Goal: Transaction & Acquisition: Obtain resource

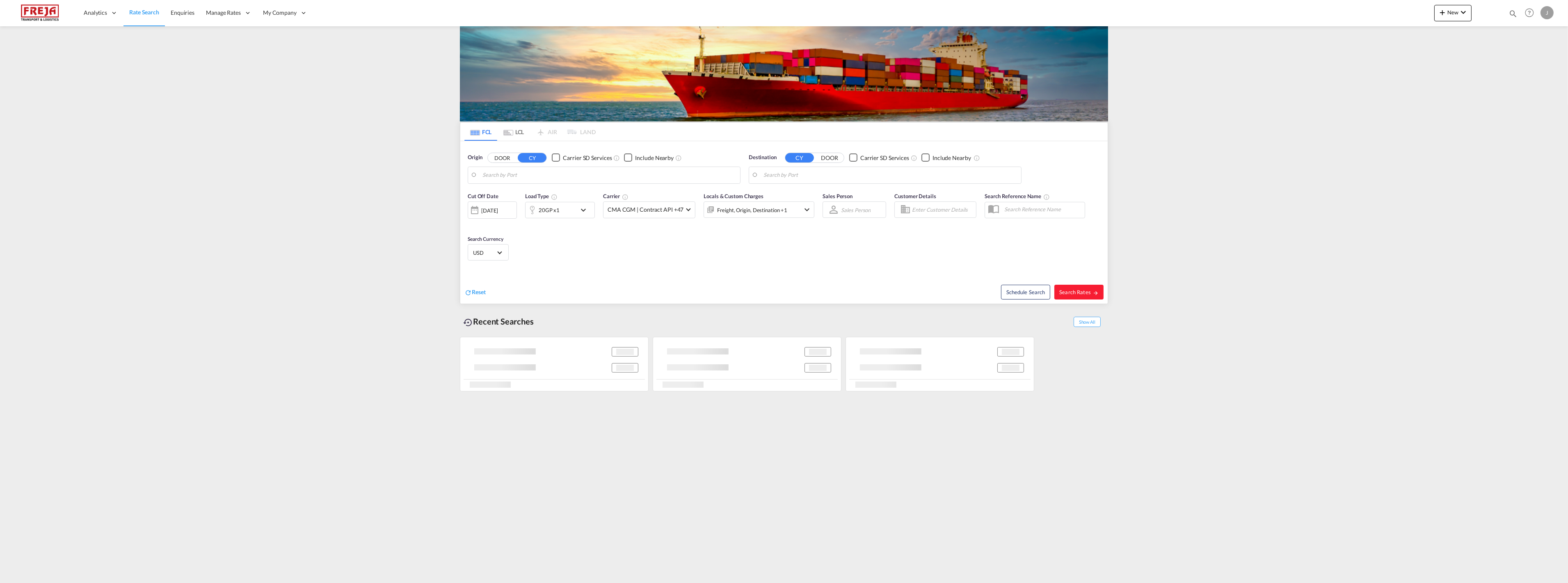
type input "[GEOGRAPHIC_DATA] ([GEOGRAPHIC_DATA]), [GEOGRAPHIC_DATA]"
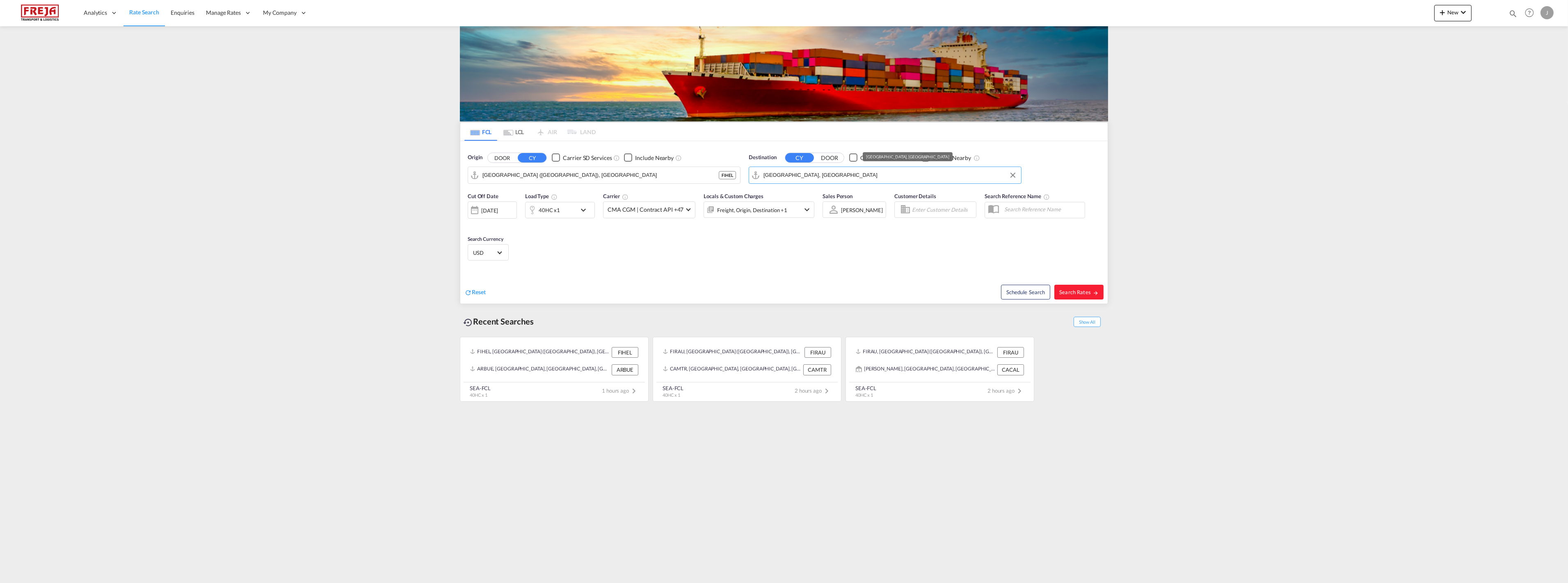
click at [831, 175] on input "[GEOGRAPHIC_DATA], [GEOGRAPHIC_DATA]" at bounding box center [890, 175] width 254 height 12
click at [822, 196] on div "Shanghai [GEOGRAPHIC_DATA] [GEOGRAPHIC_DATA]" at bounding box center [827, 198] width 156 height 24
type input "[GEOGRAPHIC_DATA], [GEOGRAPHIC_DATA]"
click at [582, 208] on md-icon "icon-chevron-down" at bounding box center [585, 210] width 14 height 10
click at [637, 241] on md-icon "icon-plus-circle-outline" at bounding box center [636, 245] width 10 height 10
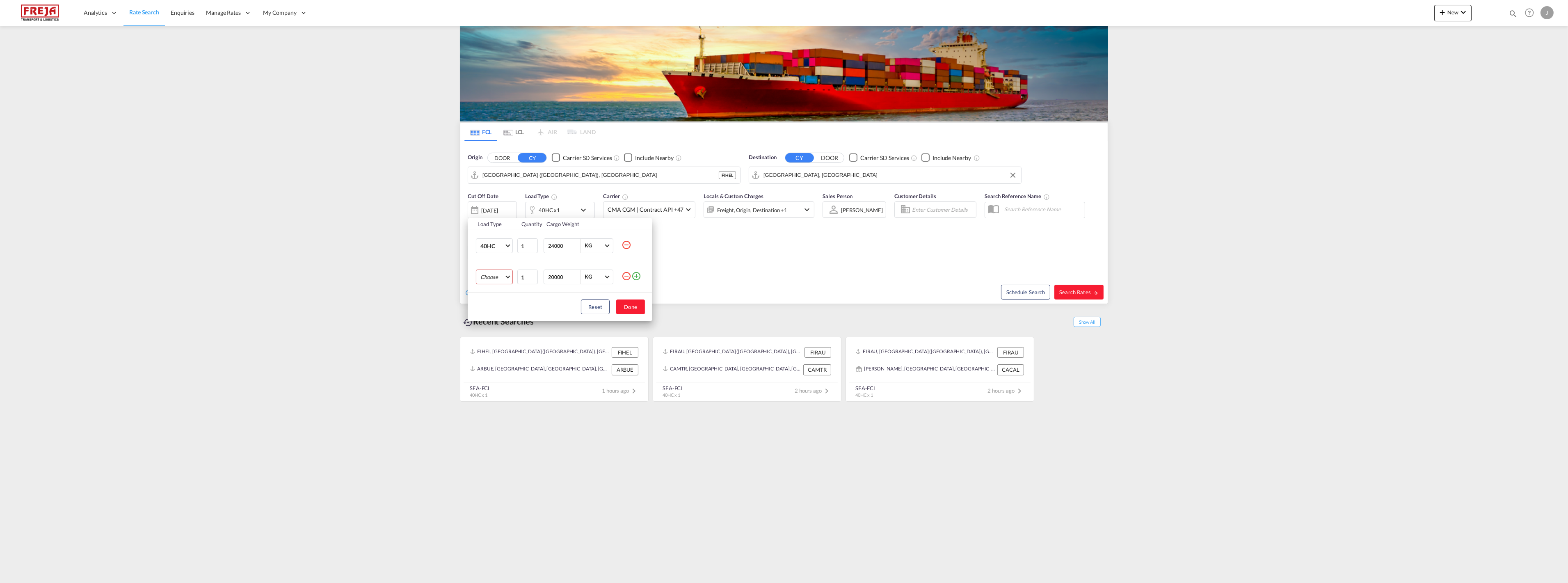
click at [483, 276] on md-select "Choose 20GP 40GP 40HC 45HC 20RE 40RE 40HR 20OT 40OT 20FR 40FR 40NR 20NR 45S 20T…" at bounding box center [494, 277] width 37 height 15
drag, startPoint x: 495, startPoint y: 282, endPoint x: 537, endPoint y: 290, distance: 42.8
click at [497, 282] on md-option "20GP" at bounding box center [502, 277] width 56 height 19
click at [629, 305] on button "Done" at bounding box center [630, 307] width 29 height 15
click at [1069, 295] on span "Search Rates" at bounding box center [1079, 292] width 40 height 7
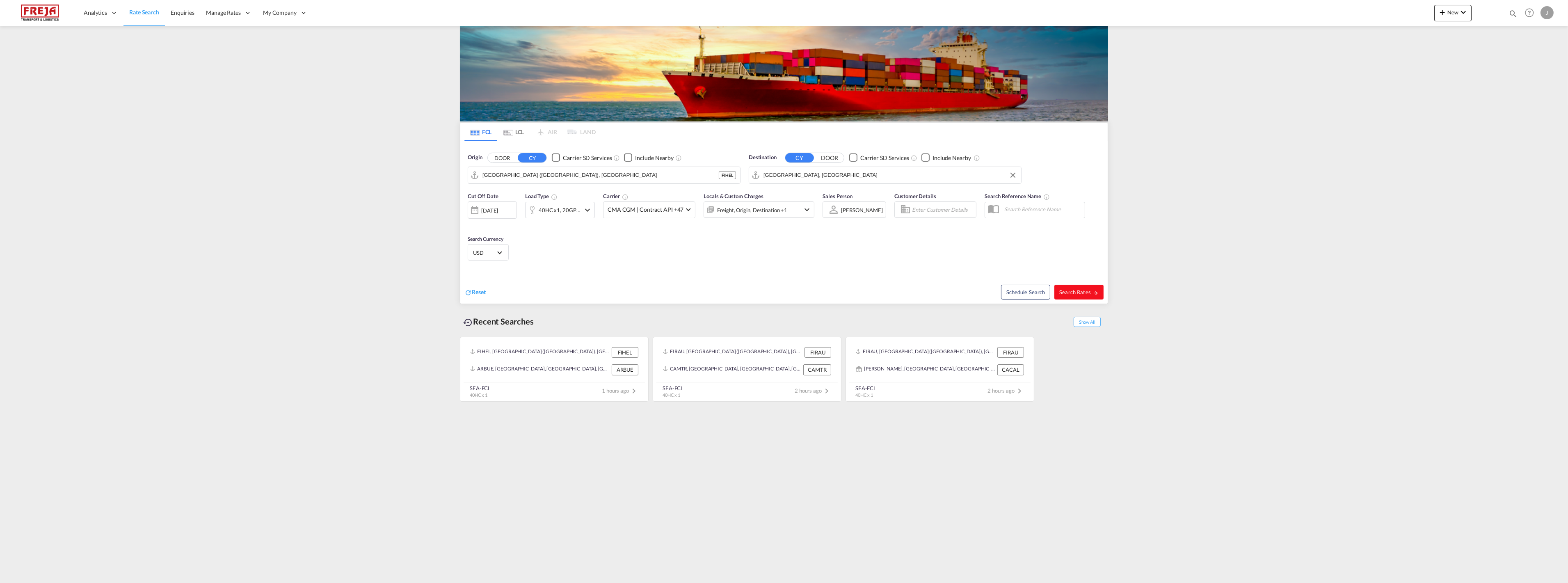
type input "FIHEL to CNSHA / [DATE]"
